Goal: Book appointment/travel/reservation

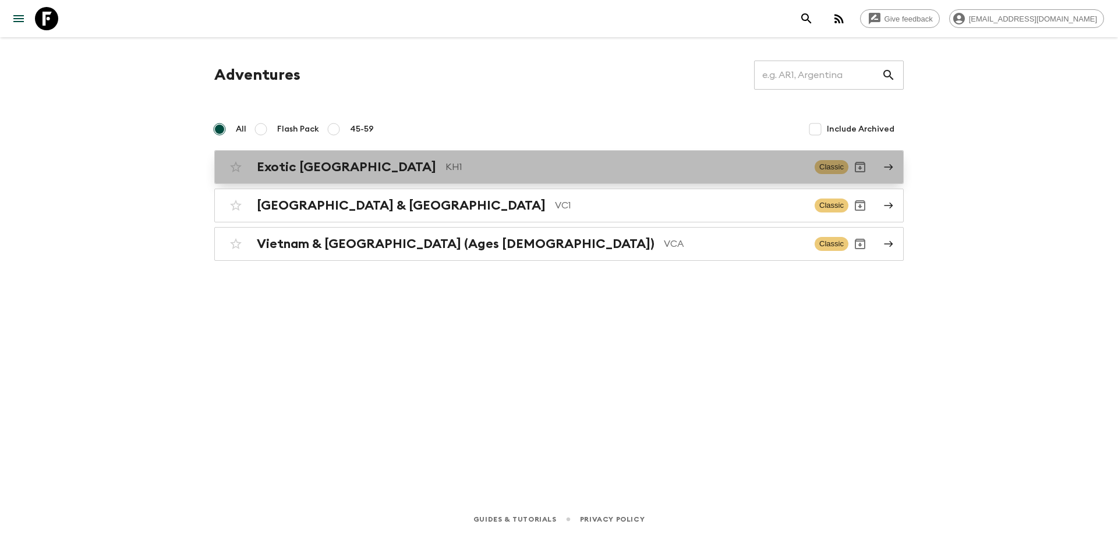
click at [366, 169] on div "Exotic [GEOGRAPHIC_DATA] KH1" at bounding box center [531, 167] width 548 height 15
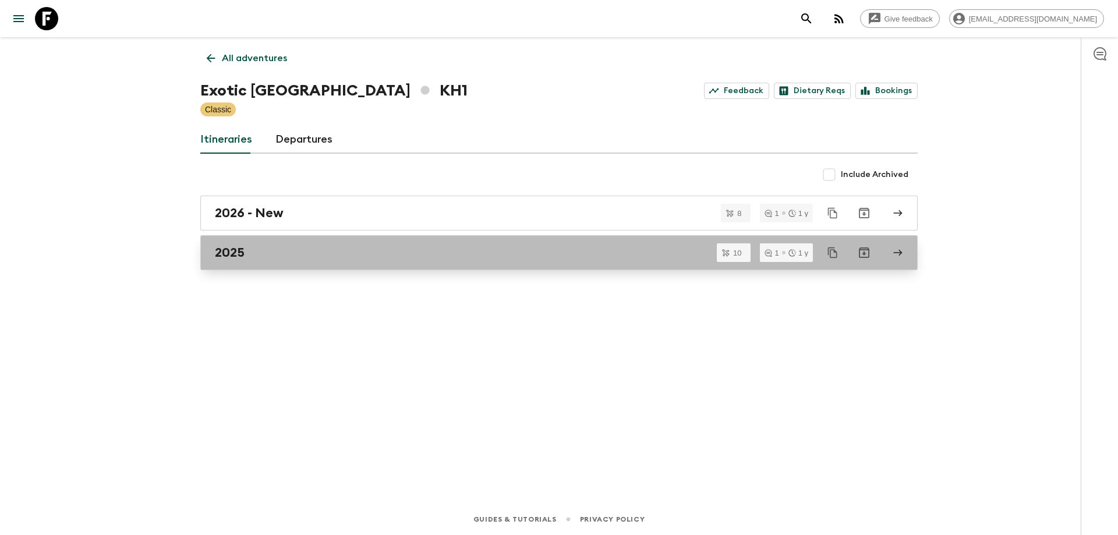
click at [274, 243] on link "2025" at bounding box center [558, 252] width 717 height 35
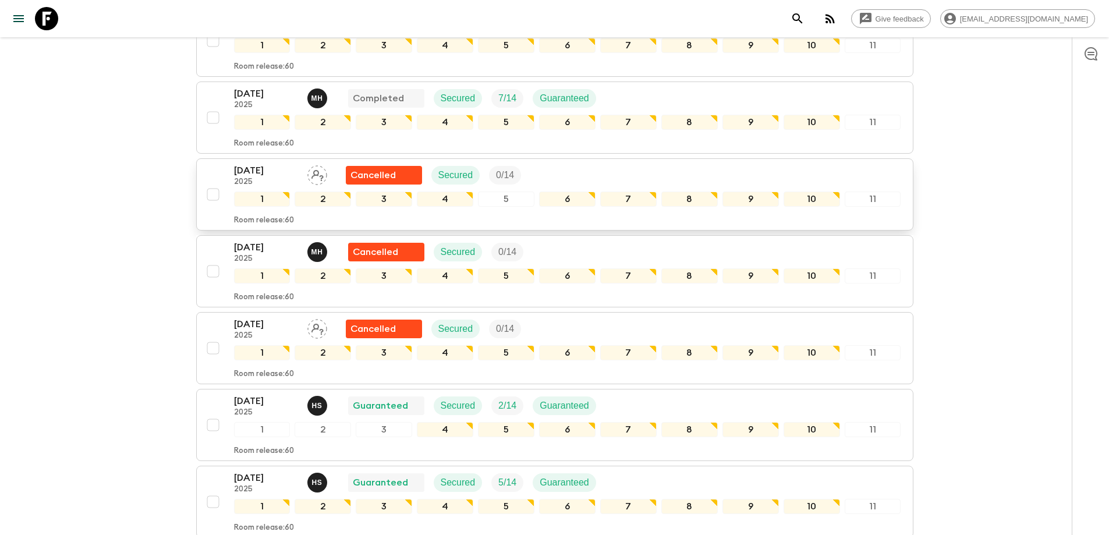
scroll to position [212, 0]
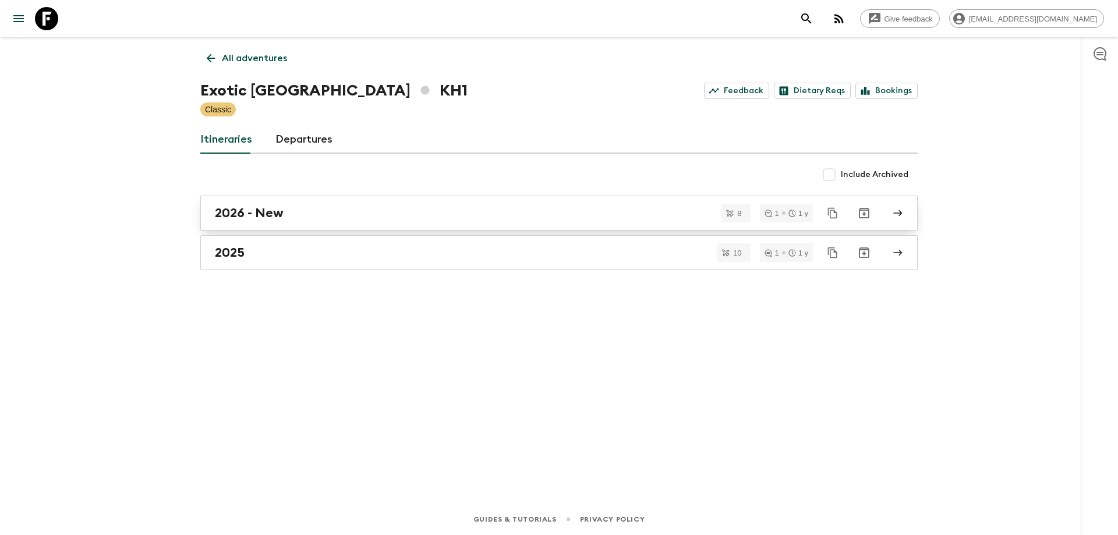
click at [277, 214] on h2 "2026 - New" at bounding box center [249, 212] width 69 height 15
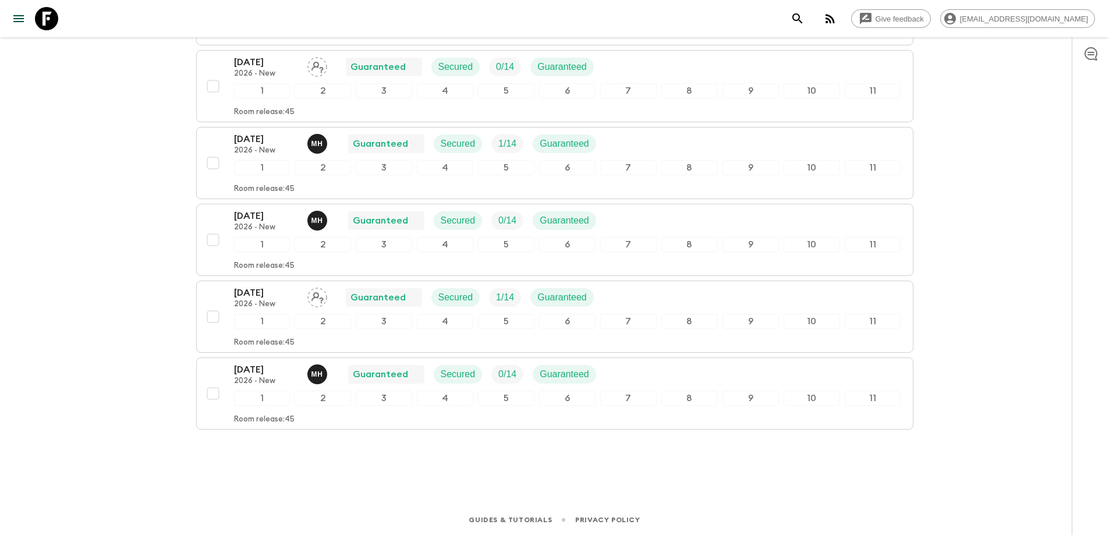
scroll to position [408, 0]
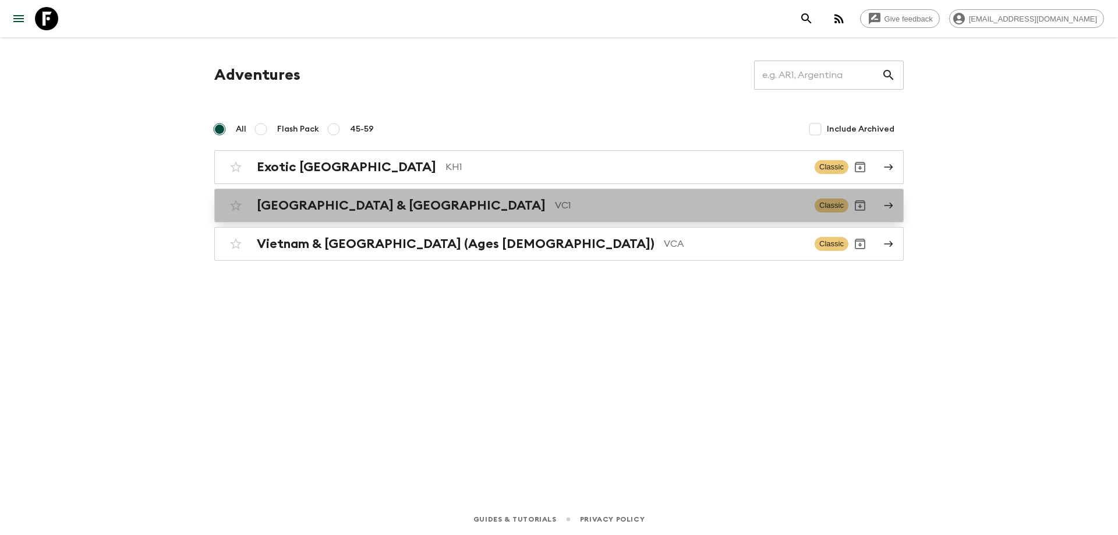
click at [335, 204] on h2 "[GEOGRAPHIC_DATA] & [GEOGRAPHIC_DATA]" at bounding box center [401, 205] width 289 height 15
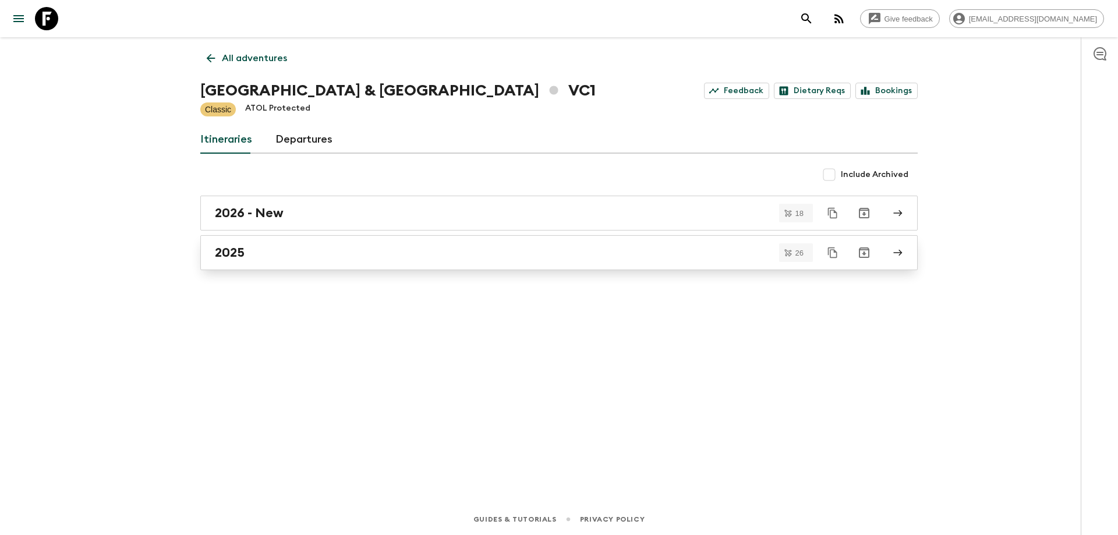
click at [272, 250] on div "2025" at bounding box center [548, 252] width 666 height 15
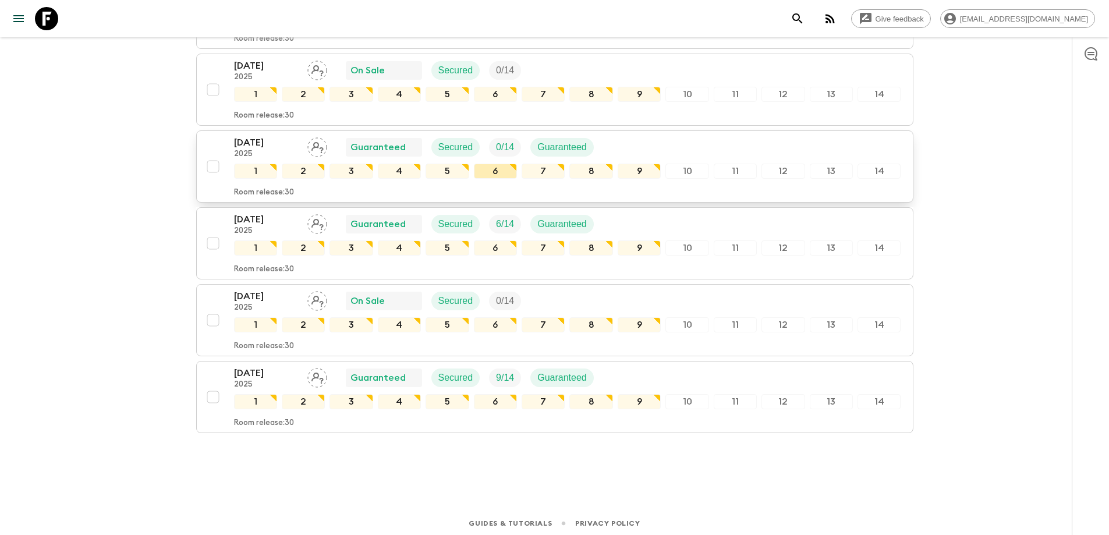
scroll to position [1617, 0]
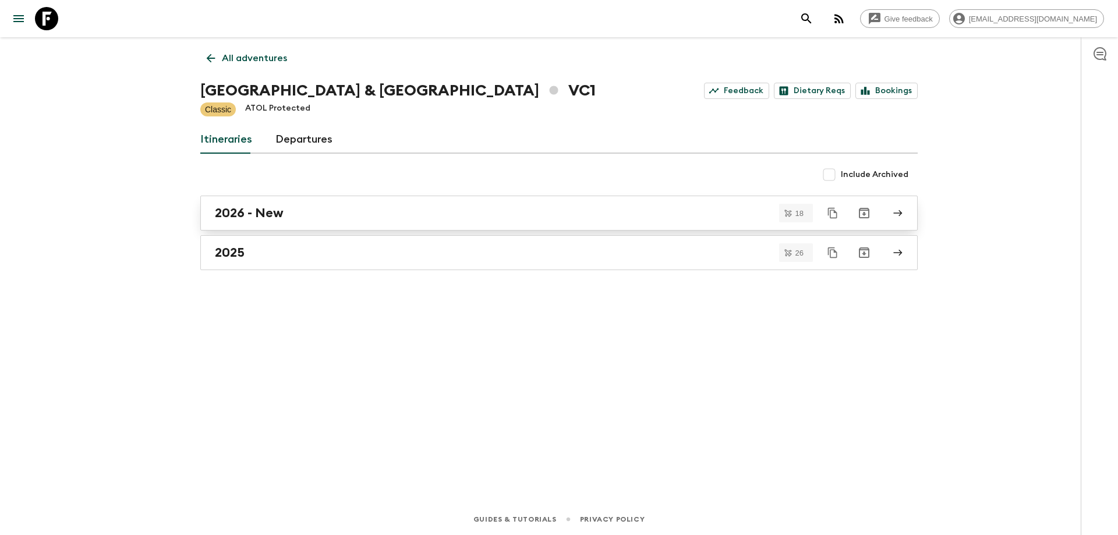
click at [309, 220] on div "2026 - New" at bounding box center [548, 212] width 666 height 15
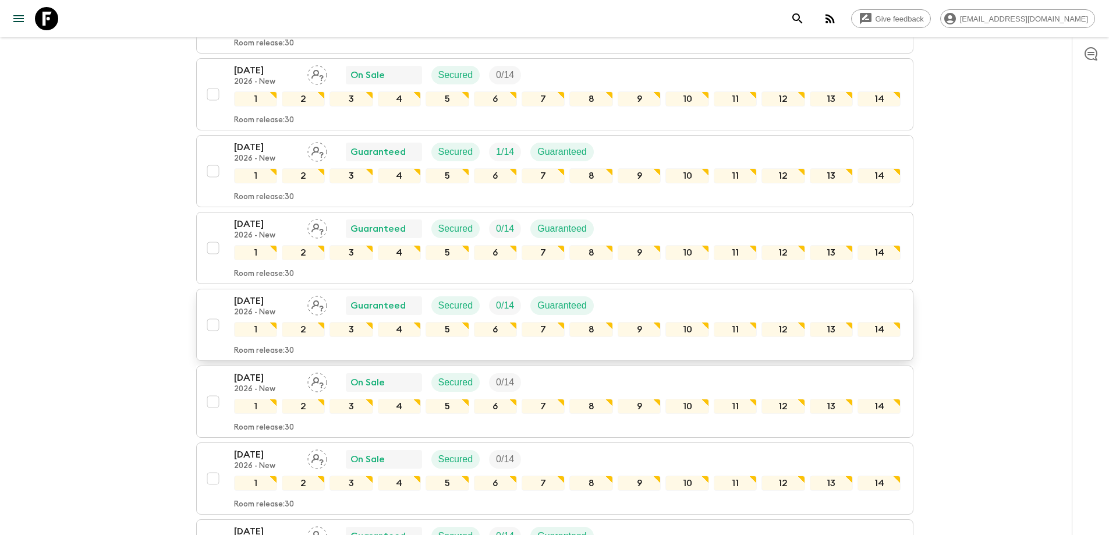
scroll to position [640, 0]
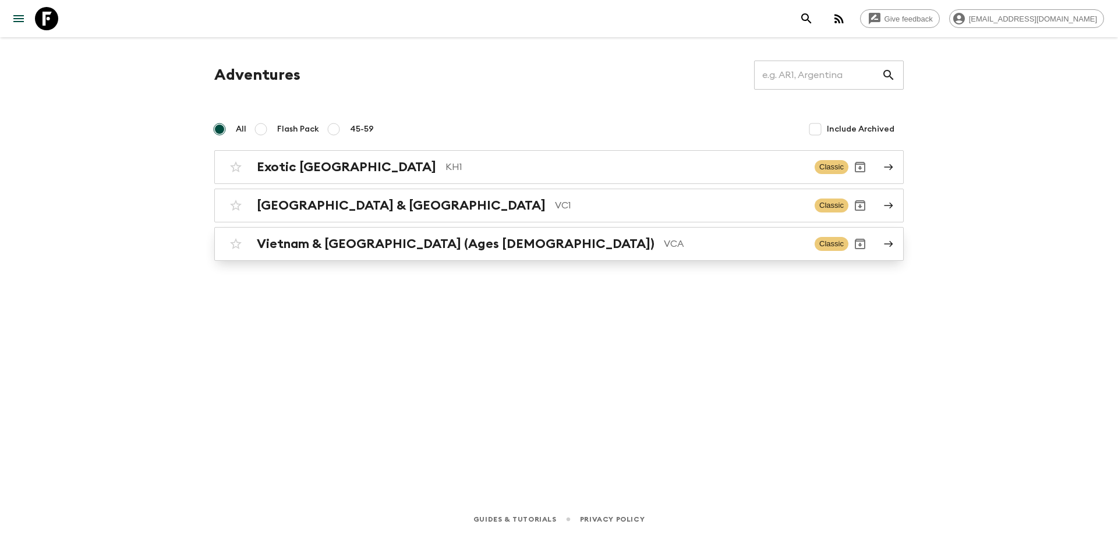
click at [423, 240] on h2 "Vietnam & [GEOGRAPHIC_DATA] (Ages [DEMOGRAPHIC_DATA])" at bounding box center [456, 243] width 398 height 15
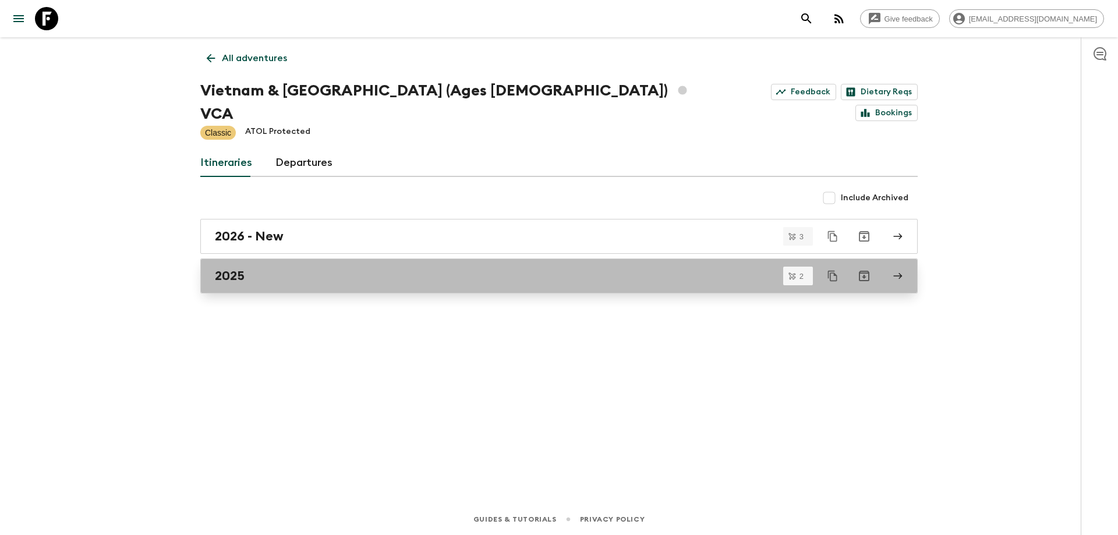
click at [285, 258] on link "2025" at bounding box center [558, 275] width 717 height 35
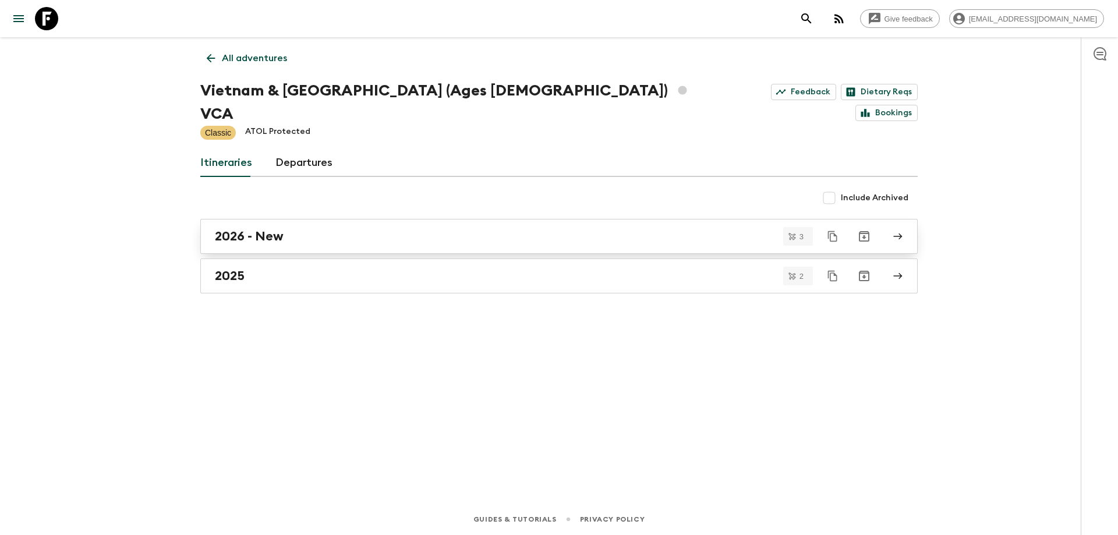
click at [328, 219] on link "2026 - New" at bounding box center [558, 236] width 717 height 35
